Goal: Transaction & Acquisition: Purchase product/service

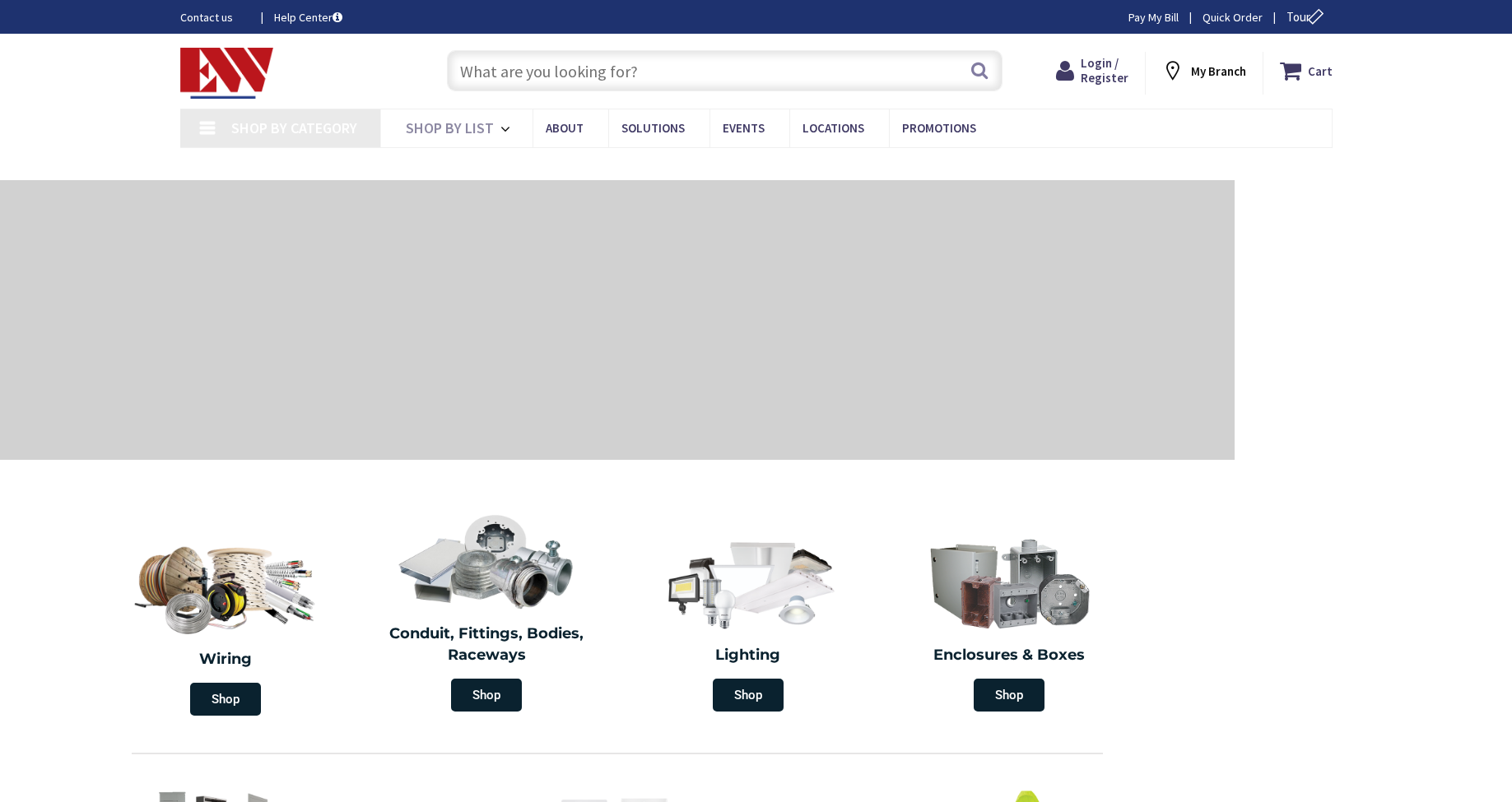
type input "[GEOGRAPHIC_DATA], [STREET_ADDRESS]"
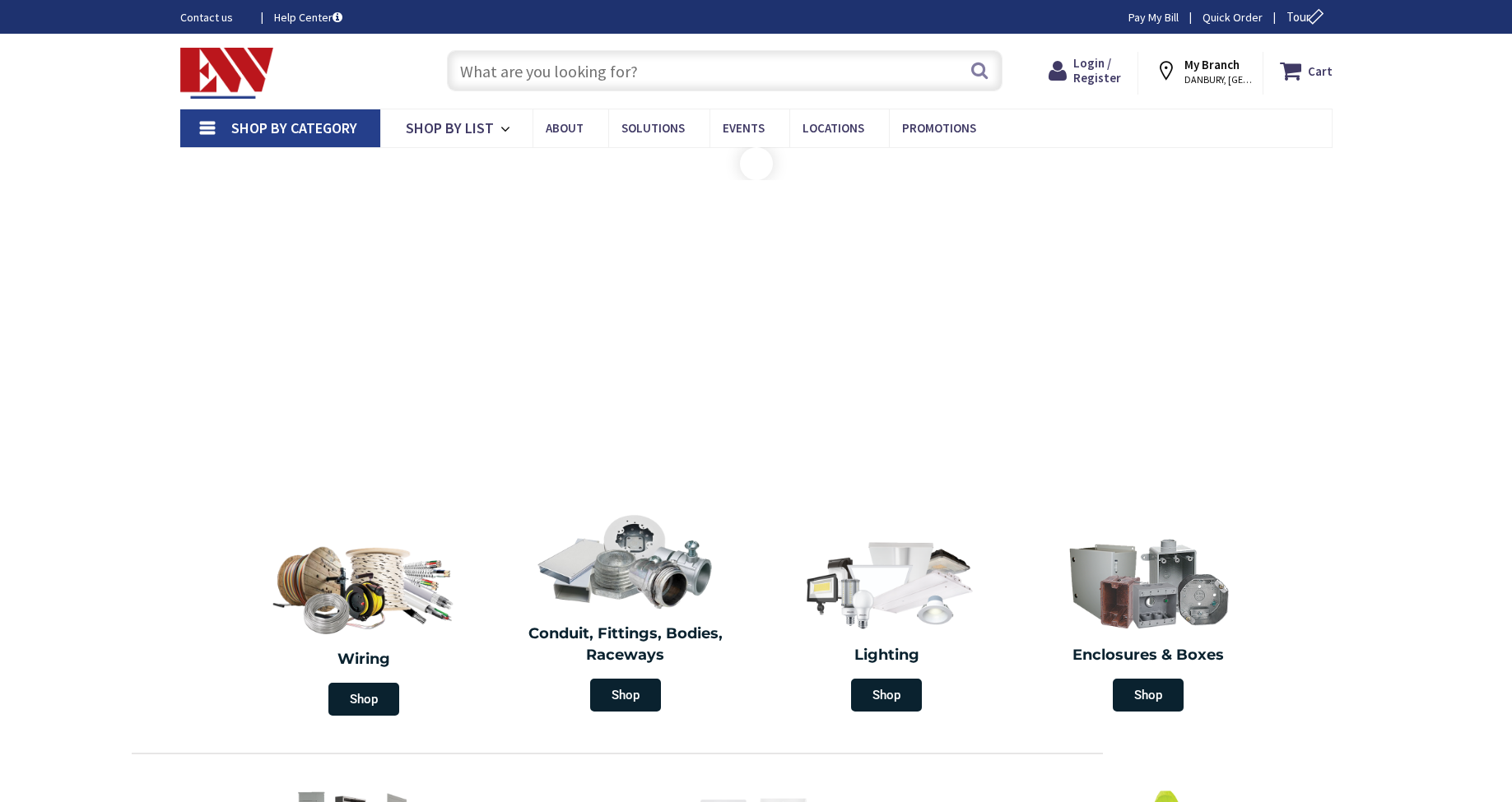
click at [492, 67] on input "text" at bounding box center [724, 70] width 555 height 41
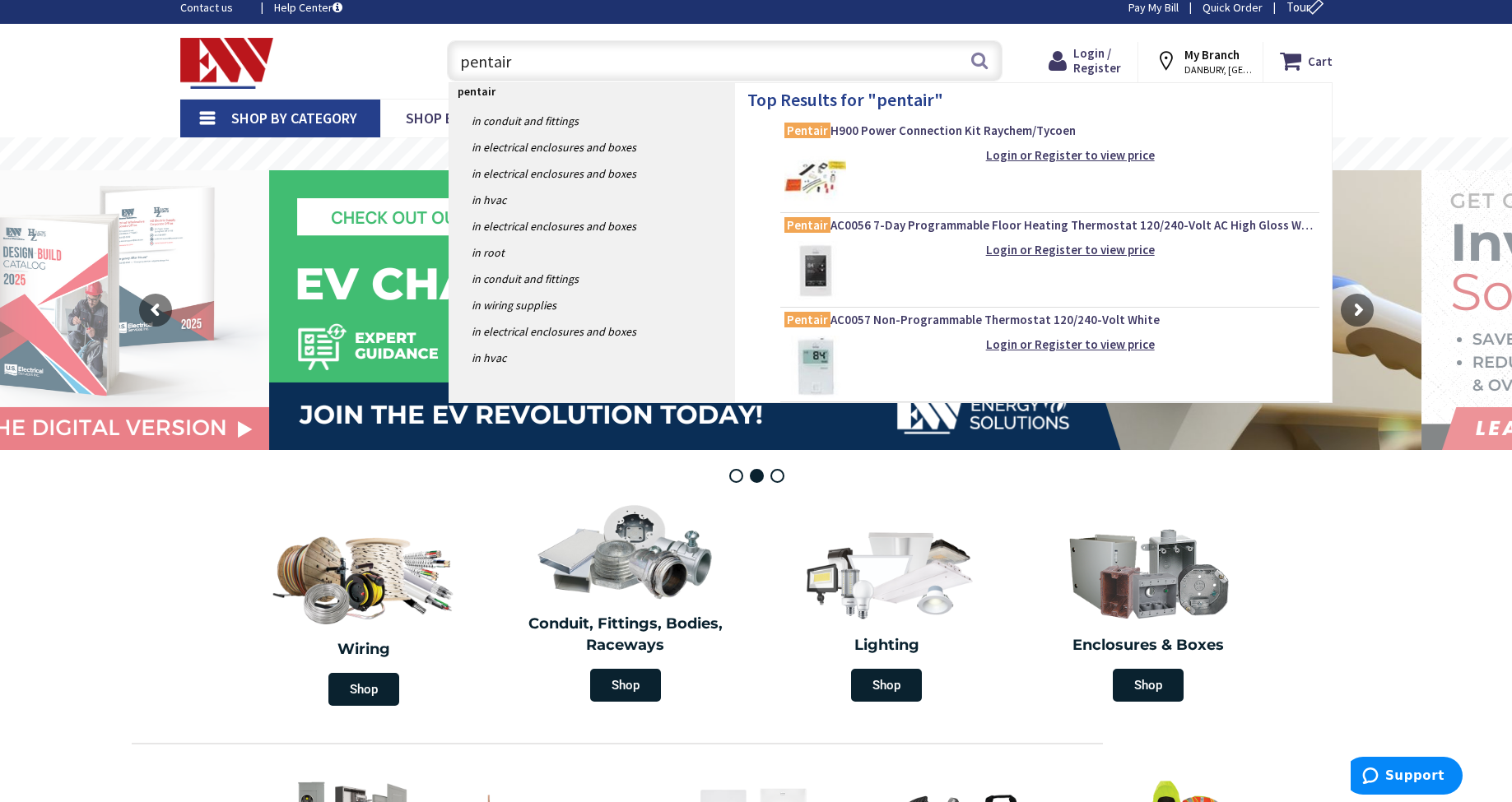
scroll to position [18, 1]
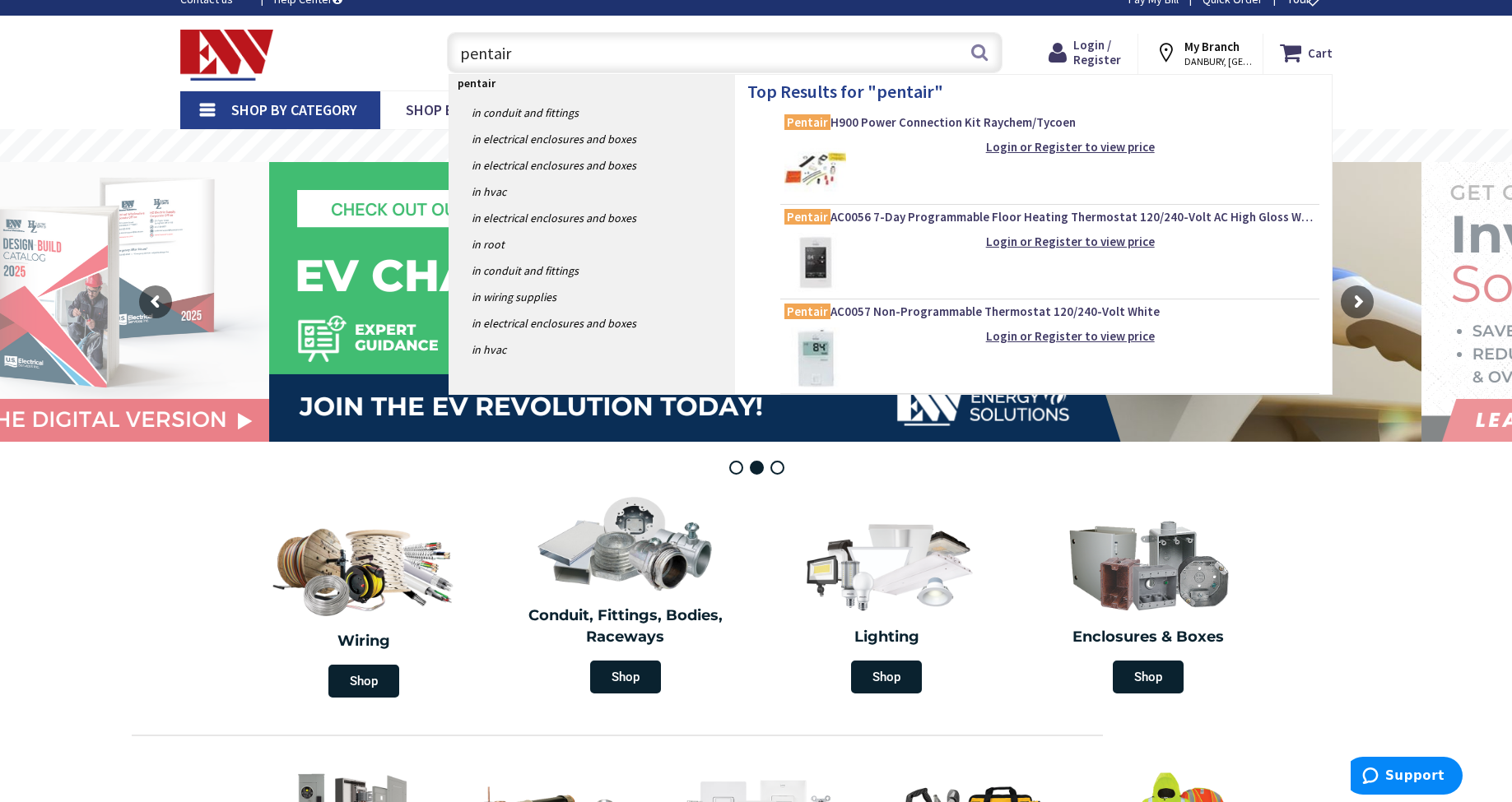
click at [517, 63] on input "pentair" at bounding box center [724, 53] width 555 height 41
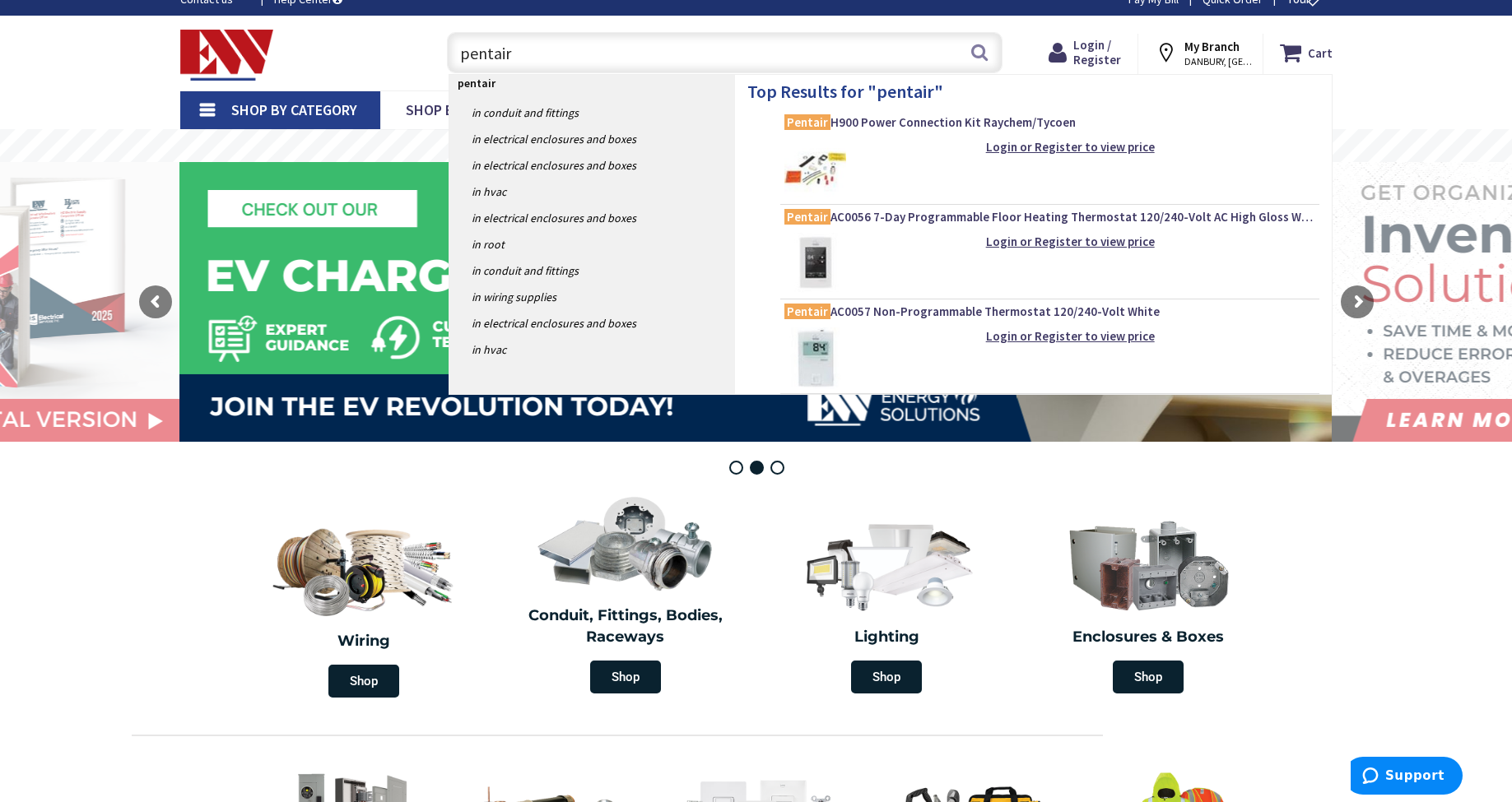
drag, startPoint x: 510, startPoint y: 49, endPoint x: 491, endPoint y: 51, distance: 19.1
click at [491, 51] on input "pentair" at bounding box center [724, 53] width 555 height 41
click at [534, 52] on input "pentair" at bounding box center [724, 53] width 555 height 41
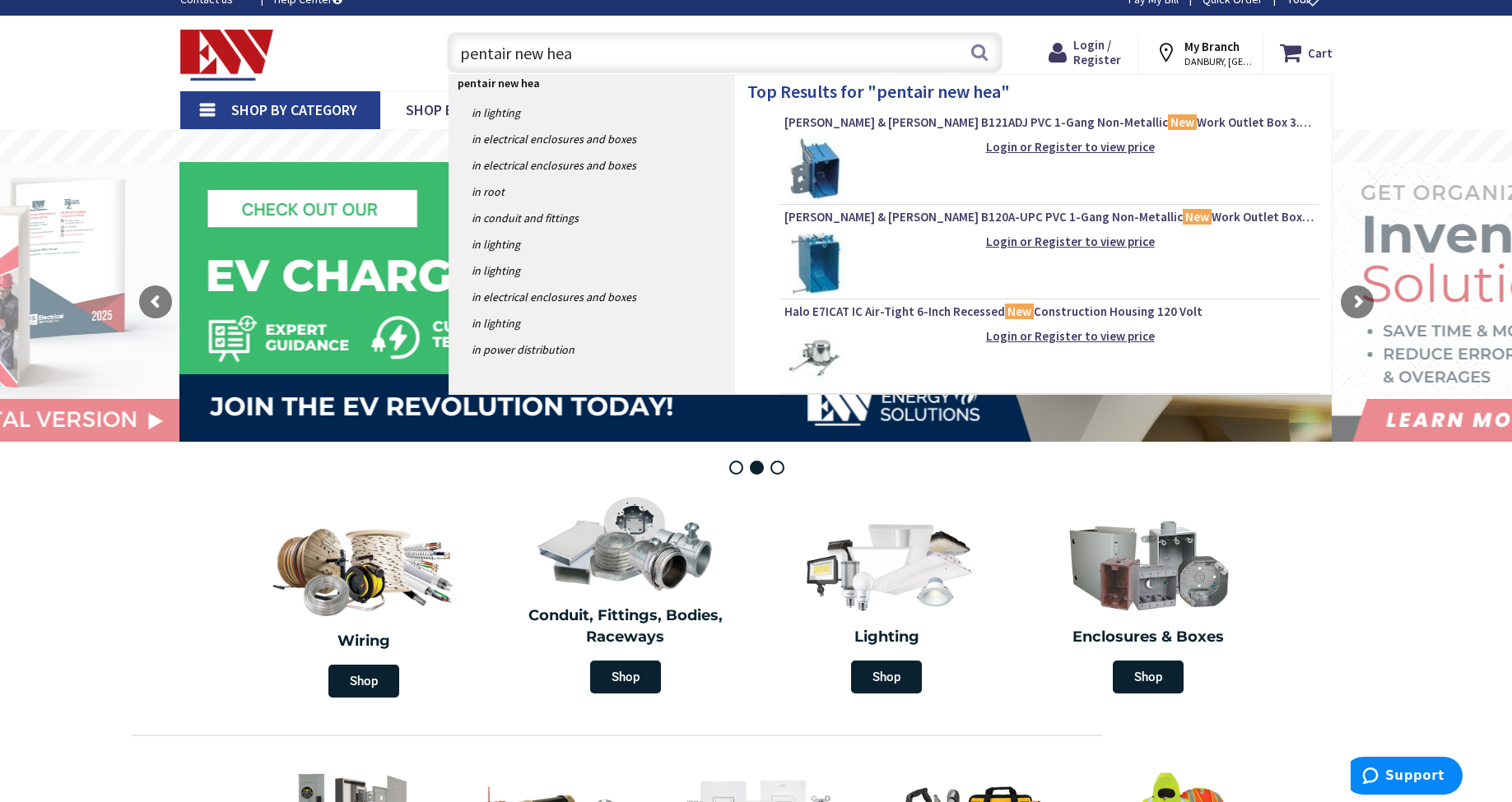
type input "pentair new heat"
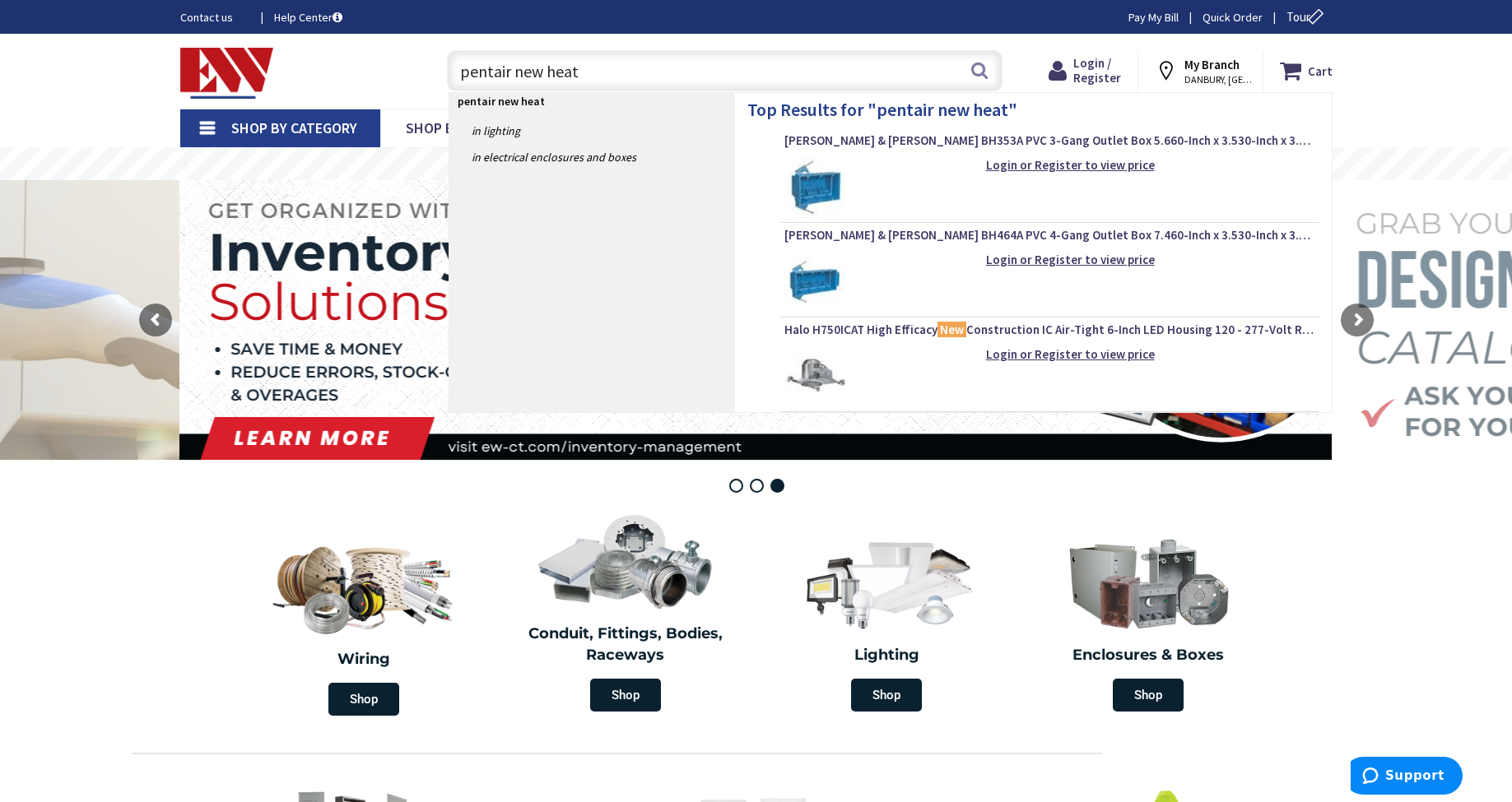
scroll to position [0, 0]
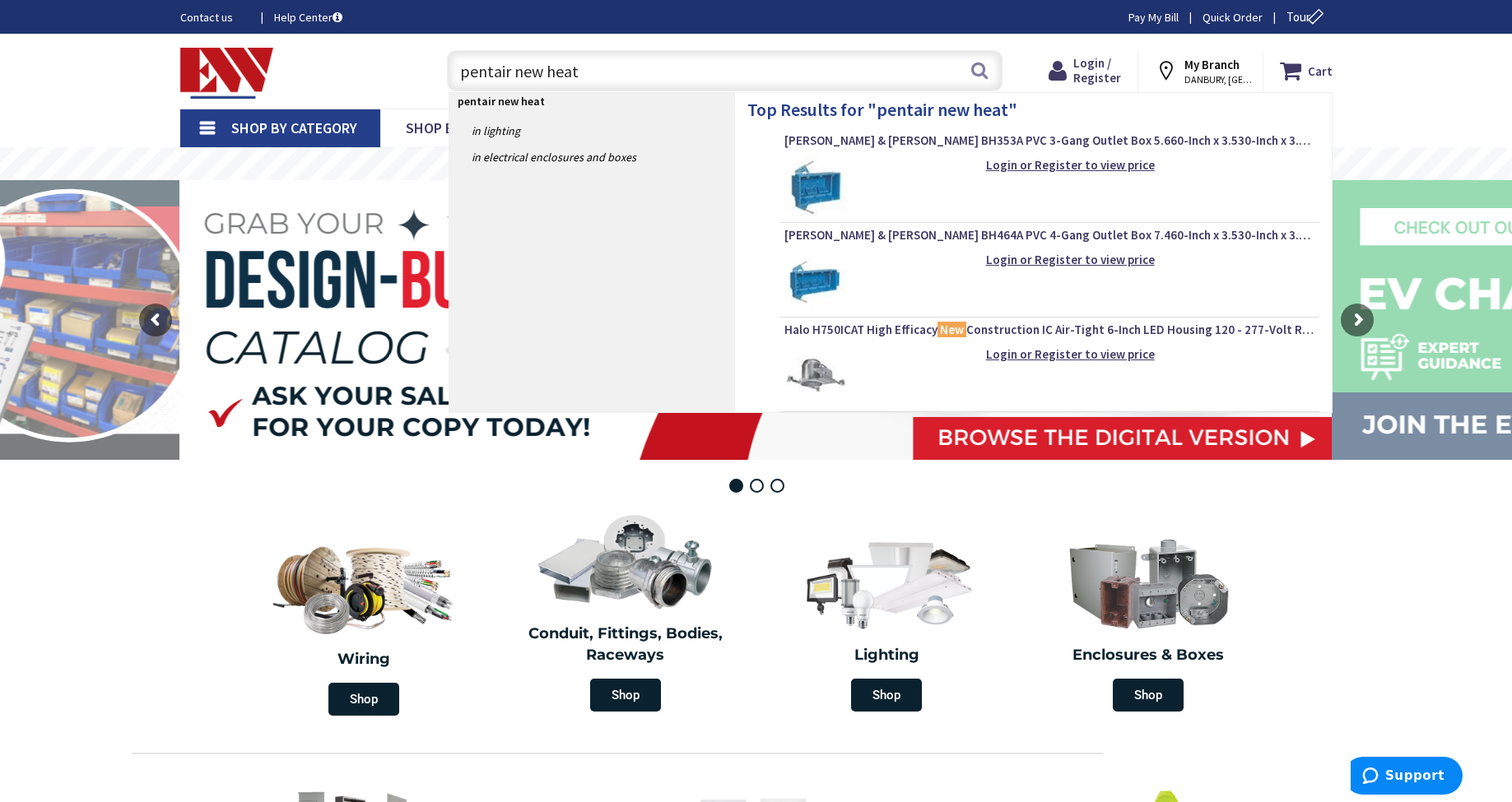
drag, startPoint x: 589, startPoint y: 70, endPoint x: 388, endPoint y: 66, distance: 201.0
click at [388, 66] on div "Toggle Nav pentair new heat pentair new heat Search Cart My Cart Close" at bounding box center [756, 71] width 1177 height 55
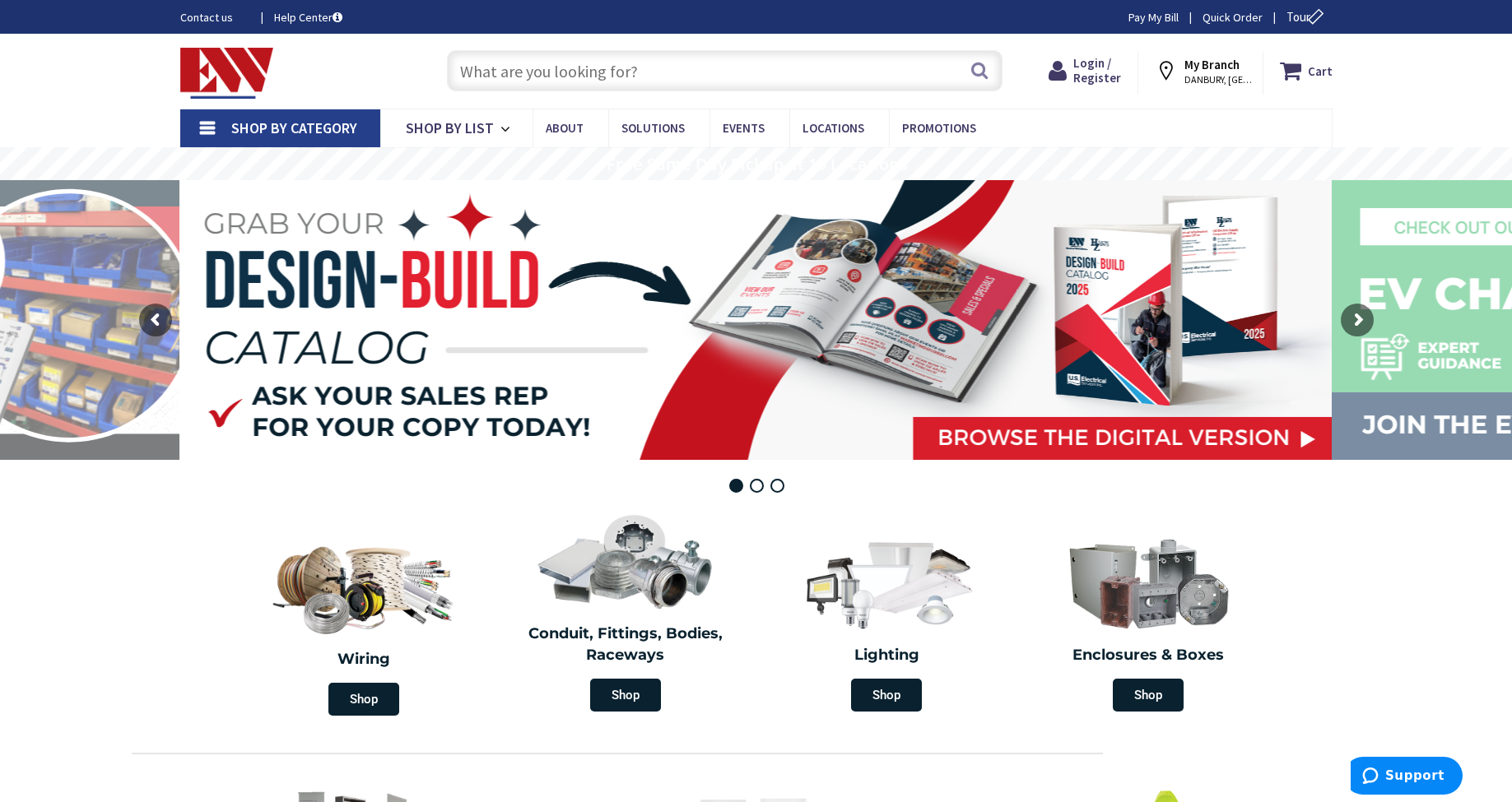
click at [467, 69] on input "text" at bounding box center [724, 70] width 555 height 41
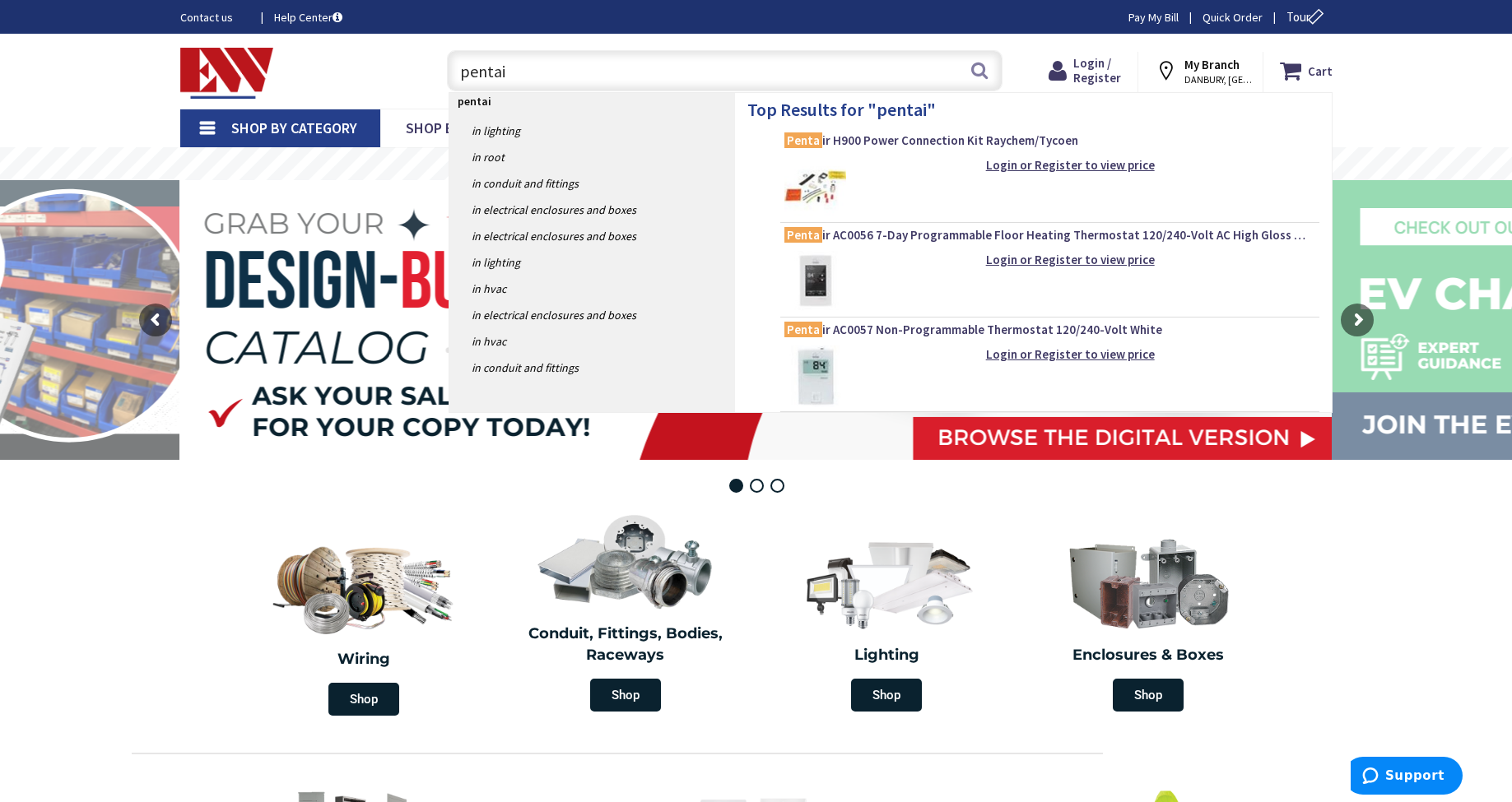
type input "pentair"
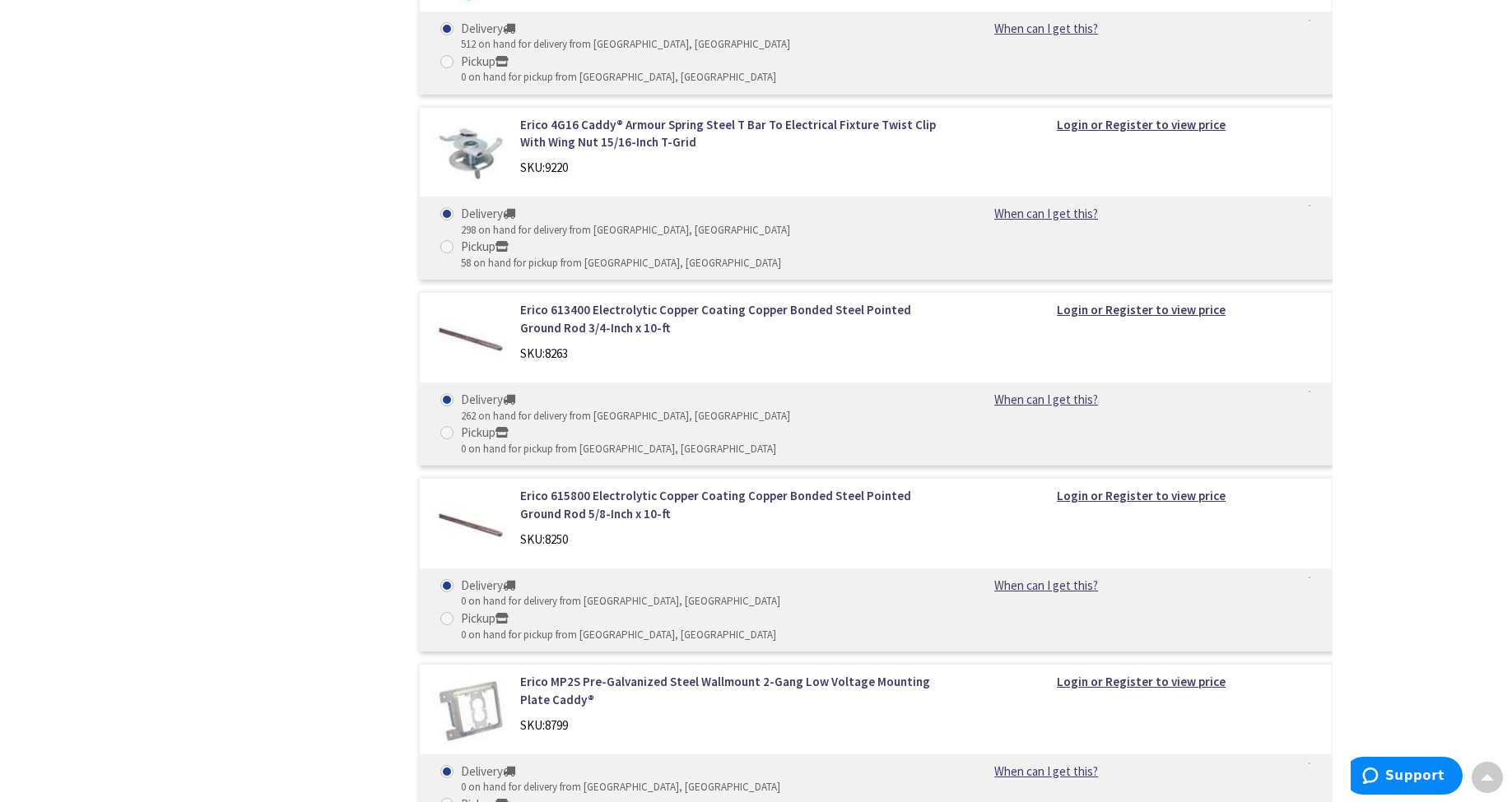
scroll to position [2681, 0]
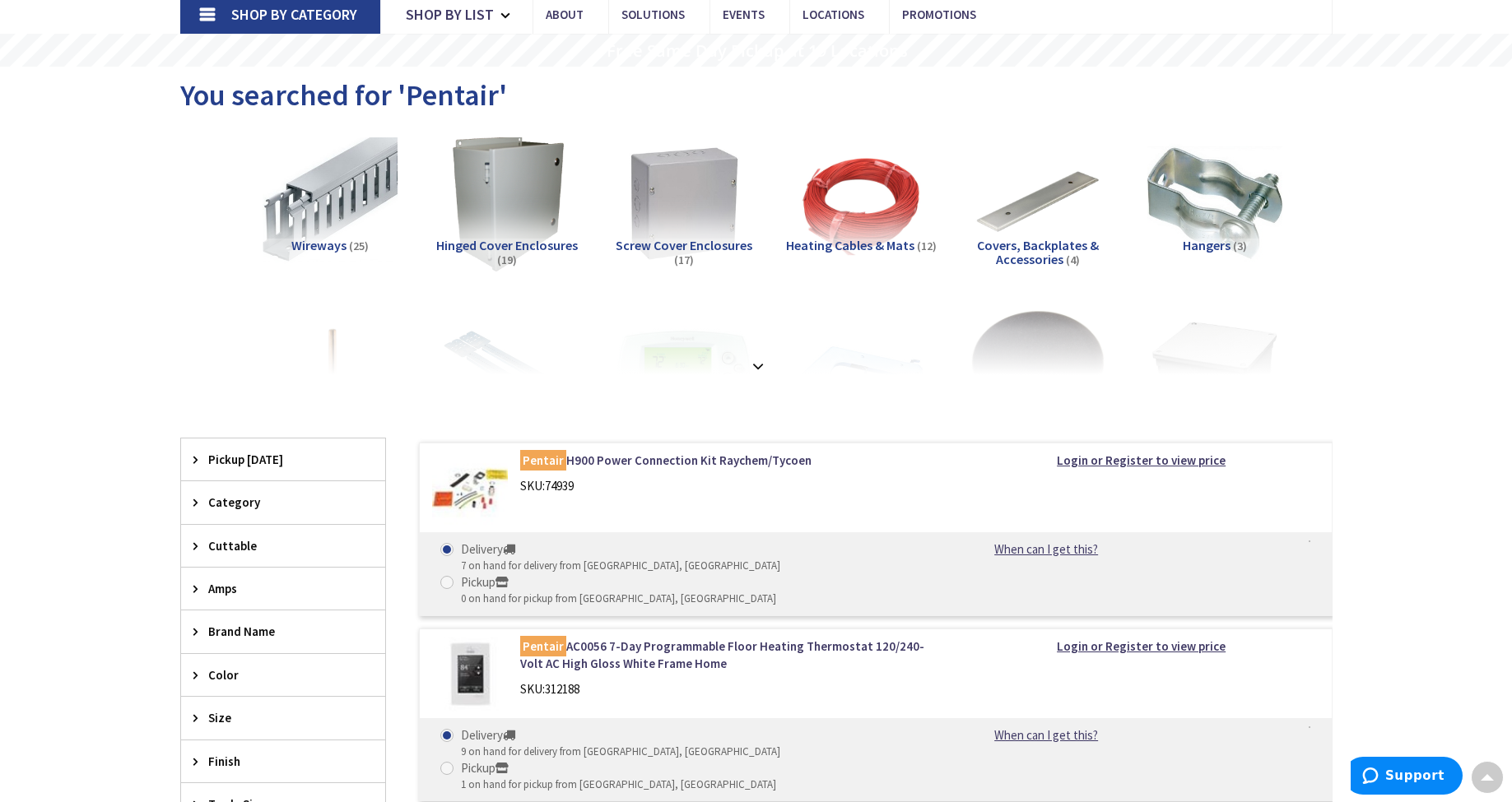
scroll to position [113, 0]
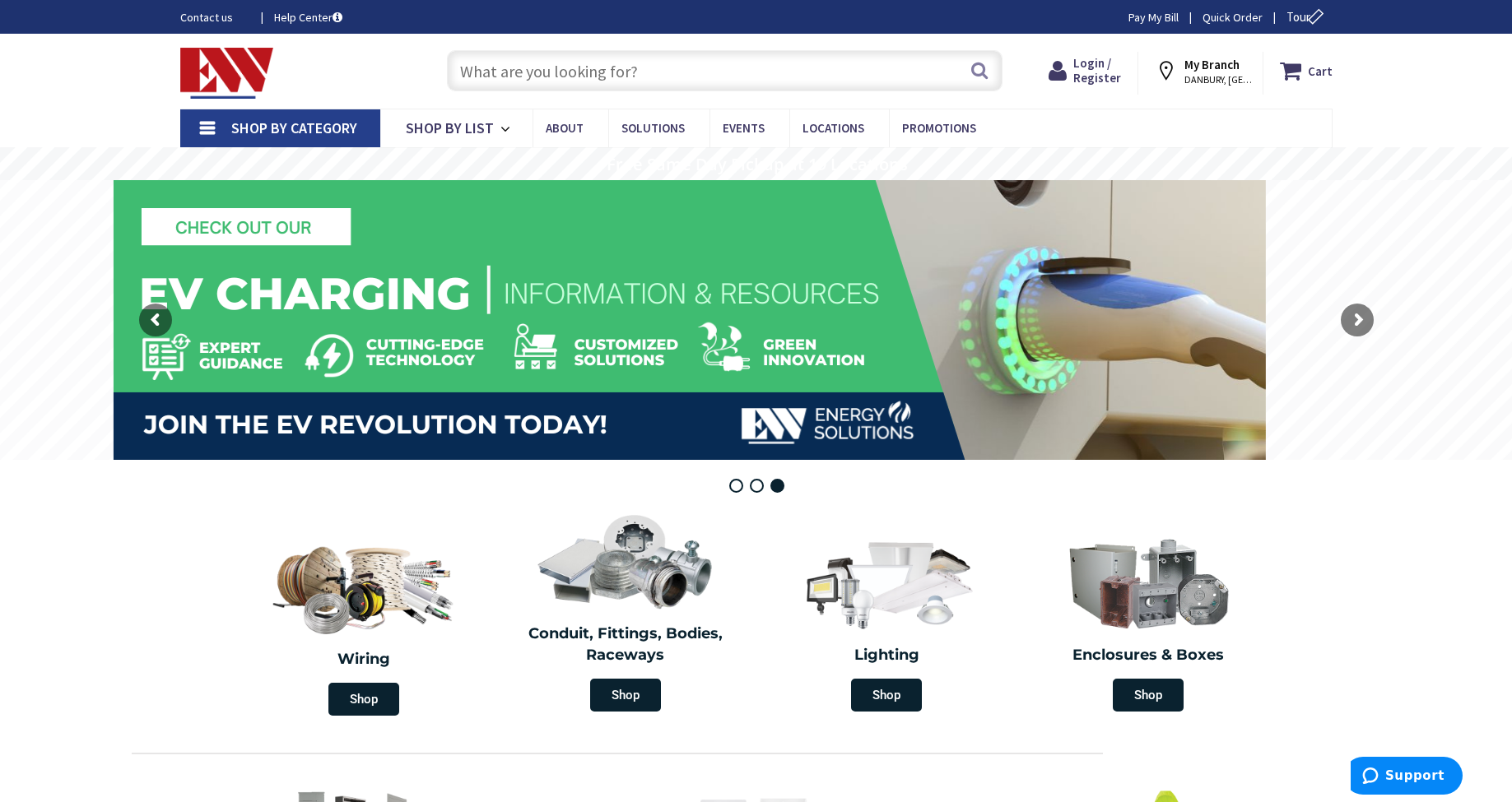
scroll to position [2, 0]
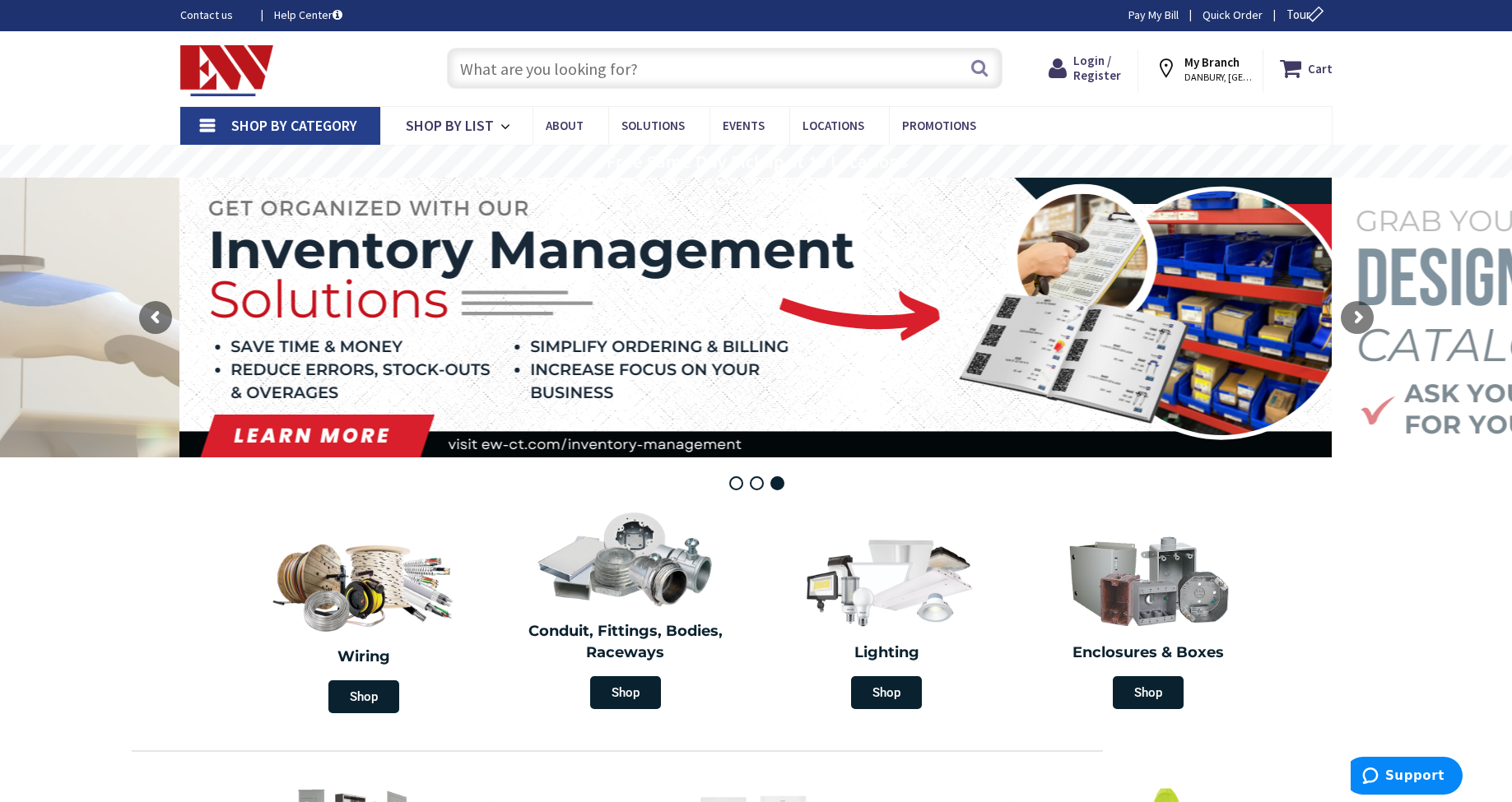
click at [504, 69] on input "text" at bounding box center [724, 69] width 555 height 41
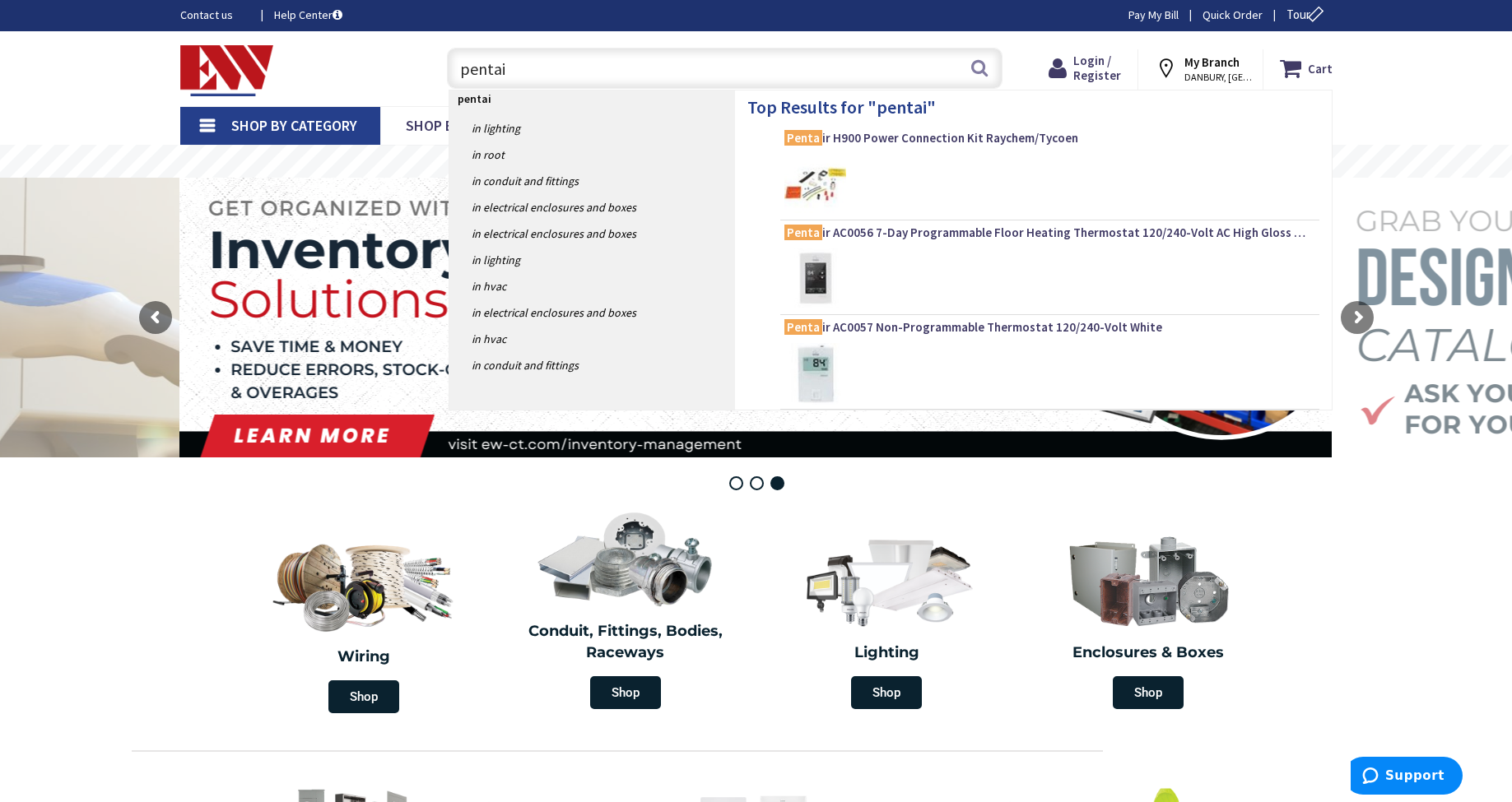
type input "pentair"
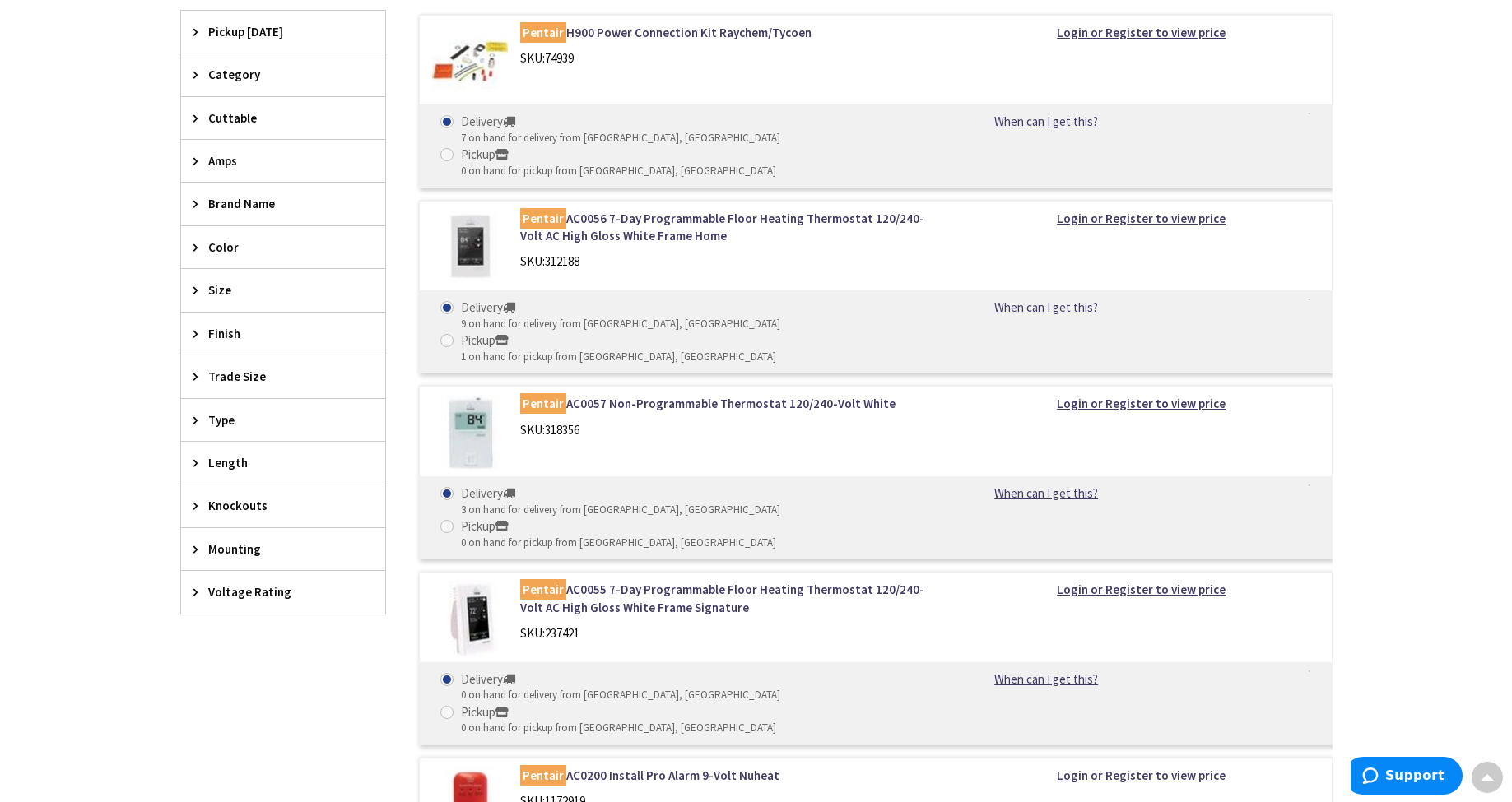
scroll to position [543, 0]
click at [641, 578] on link "Pentair AC0055 7-Day Programmable Floor Heating Thermostat 120/240-Volt AC High…" at bounding box center [729, 595] width 419 height 36
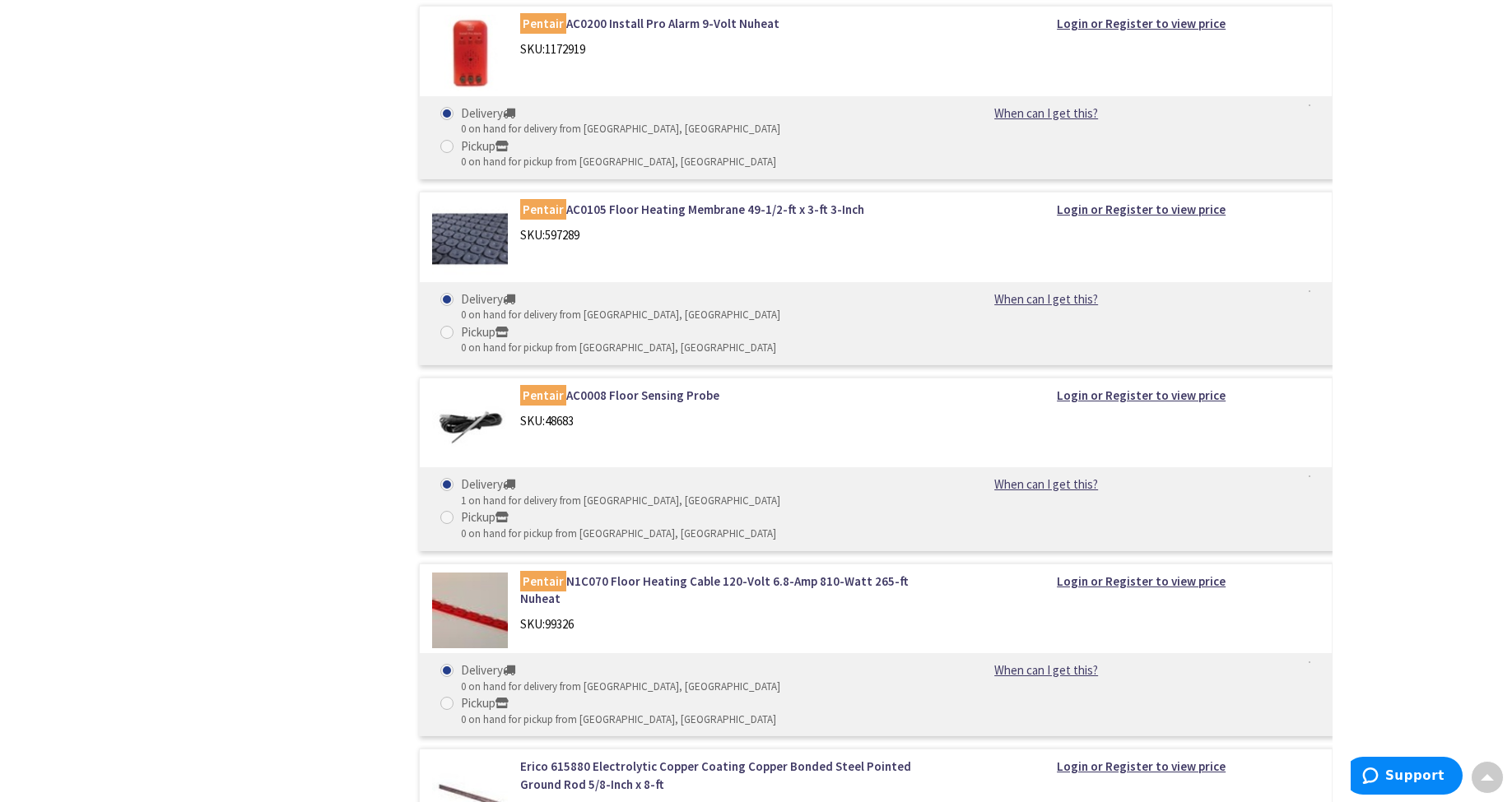
scroll to position [1334, 0]
